Goal: Find specific page/section: Find specific page/section

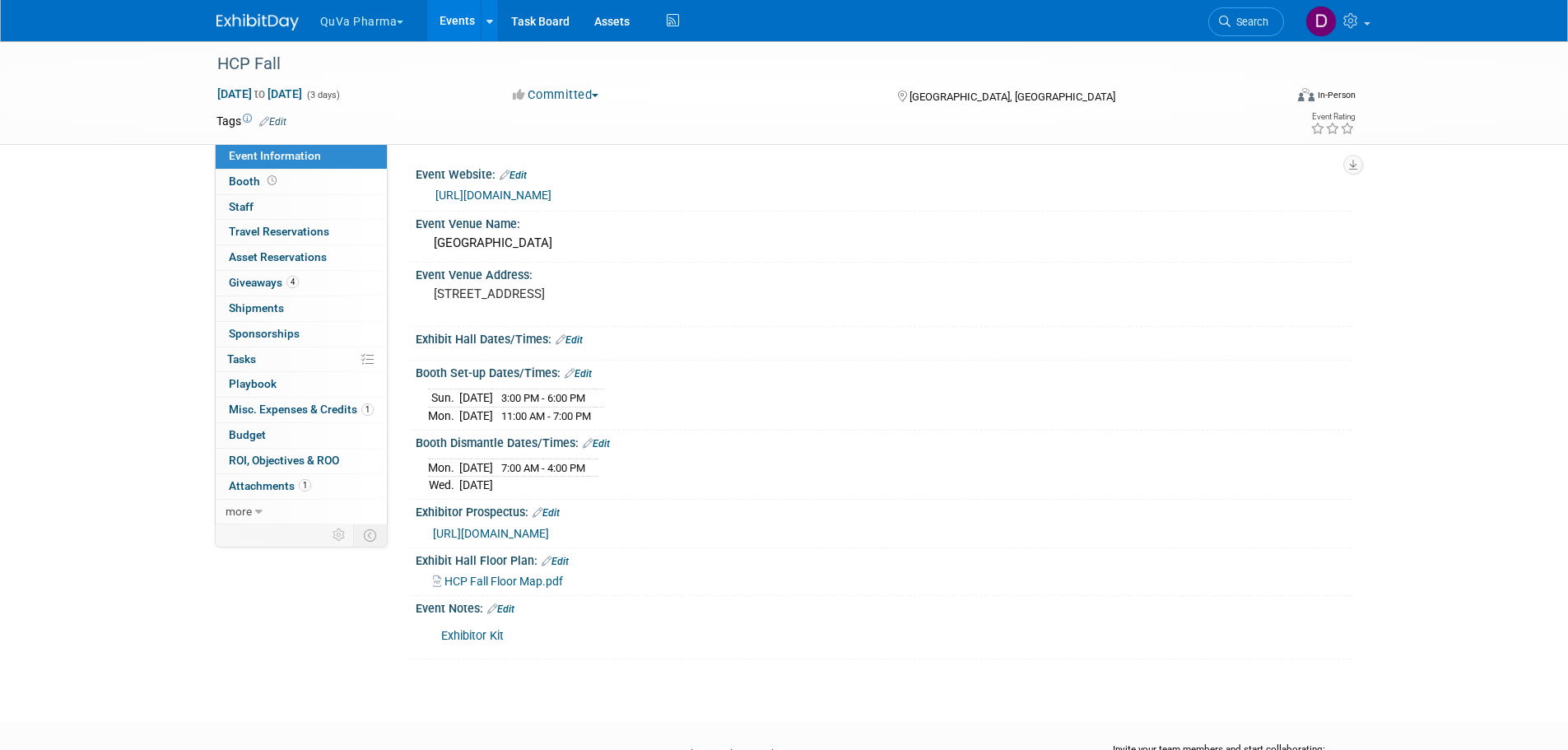
click at [365, 18] on button "QuVa Pharma" at bounding box center [371, 18] width 106 height 36
click at [380, 102] on link "QuVa Pharma" at bounding box center [378, 98] width 118 height 23
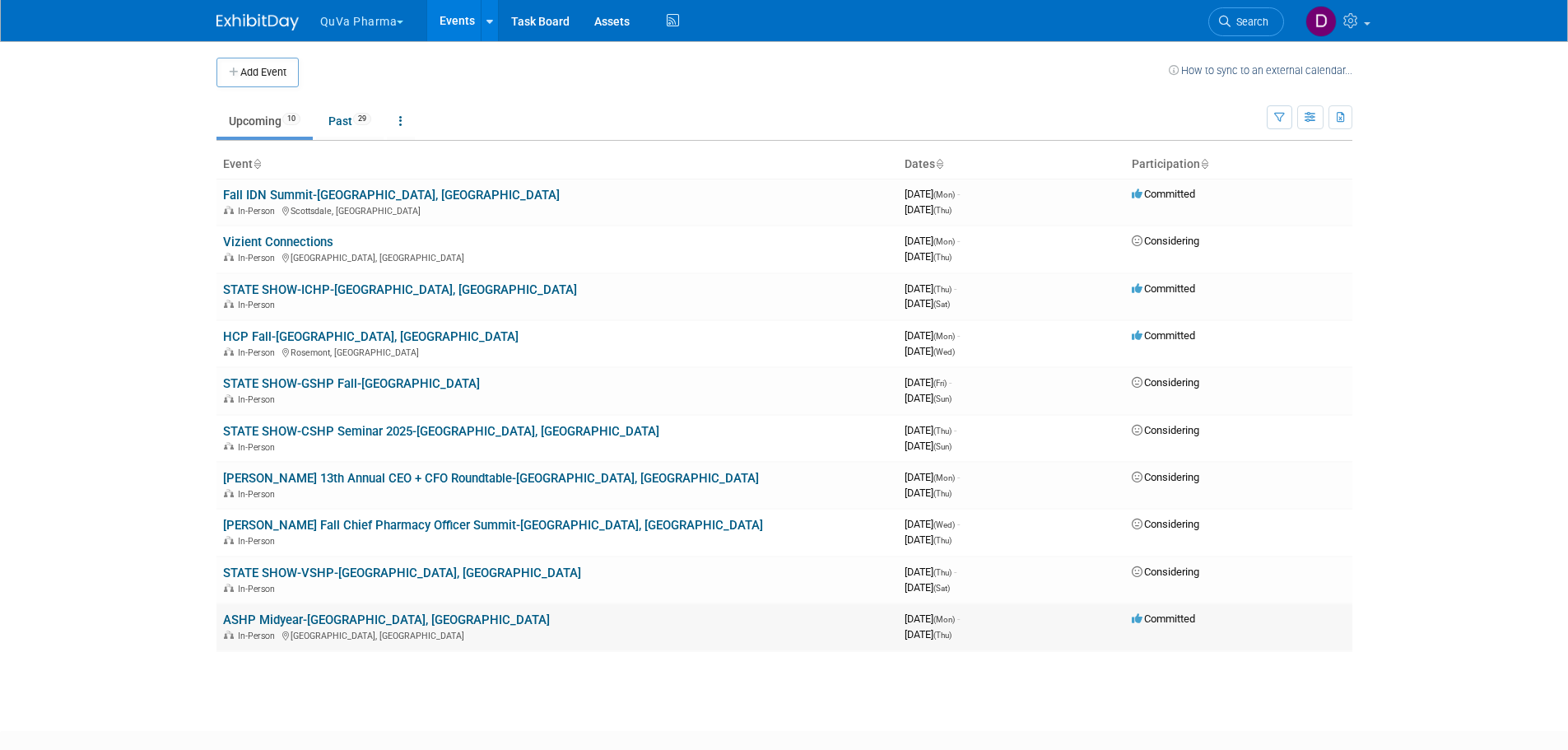
click at [343, 620] on link "ASHP Midyear-[GEOGRAPHIC_DATA], [GEOGRAPHIC_DATA]" at bounding box center [386, 619] width 327 height 14
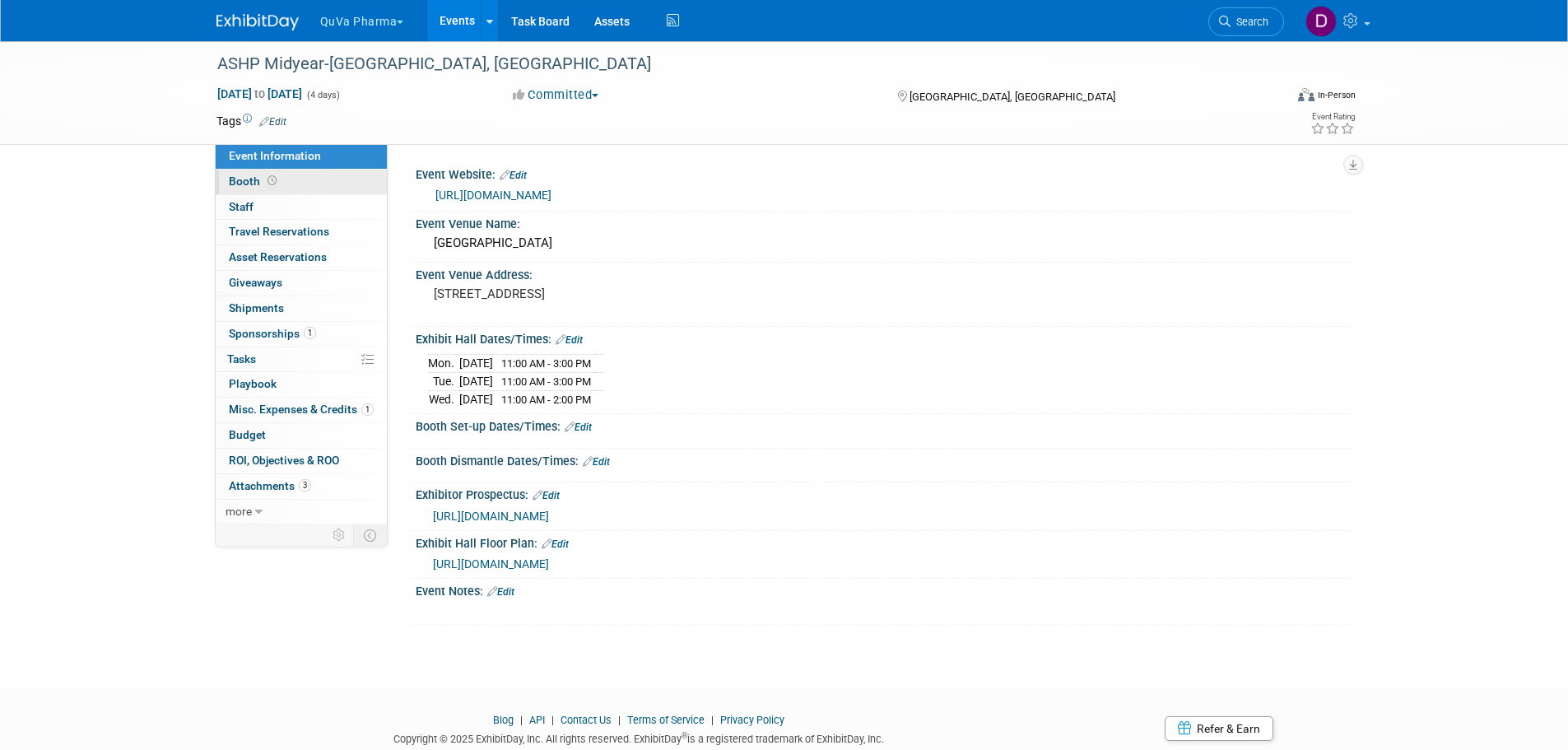
click at [246, 174] on span "Booth" at bounding box center [254, 181] width 51 height 14
